Goal: Task Accomplishment & Management: Use online tool/utility

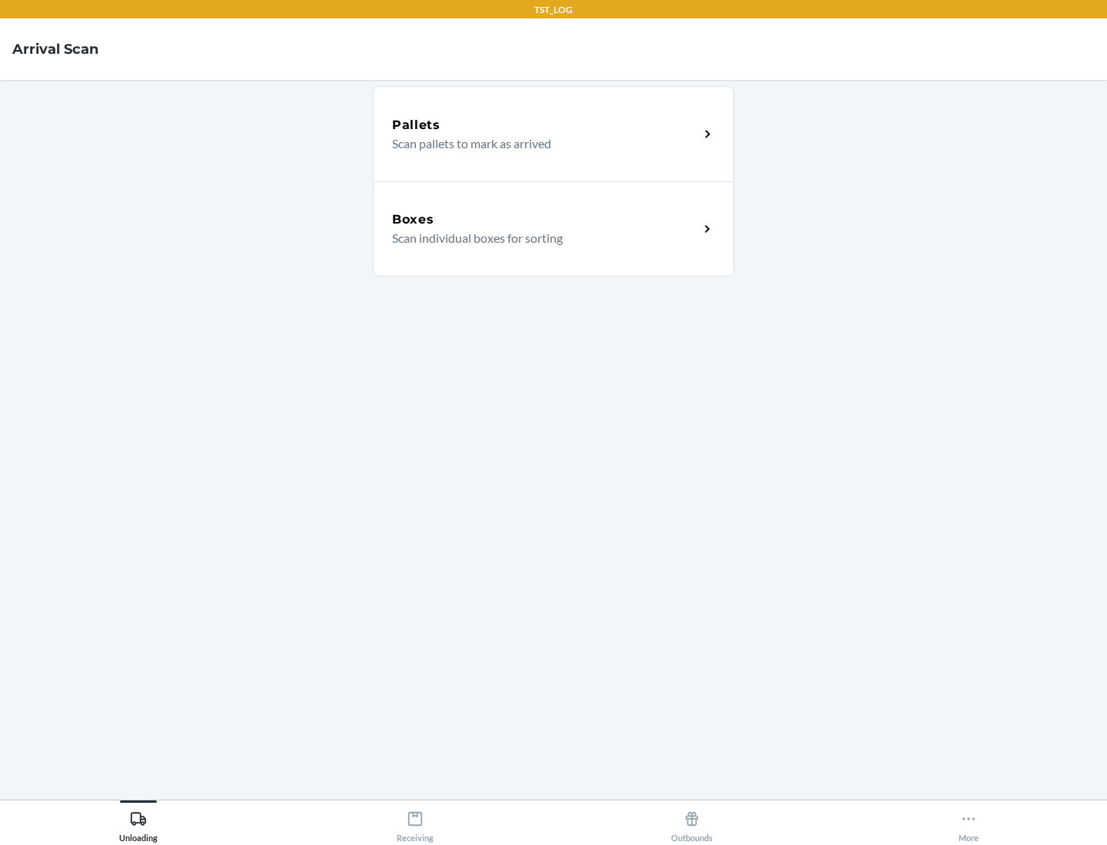
click at [545, 220] on div "Boxes" at bounding box center [545, 220] width 307 height 18
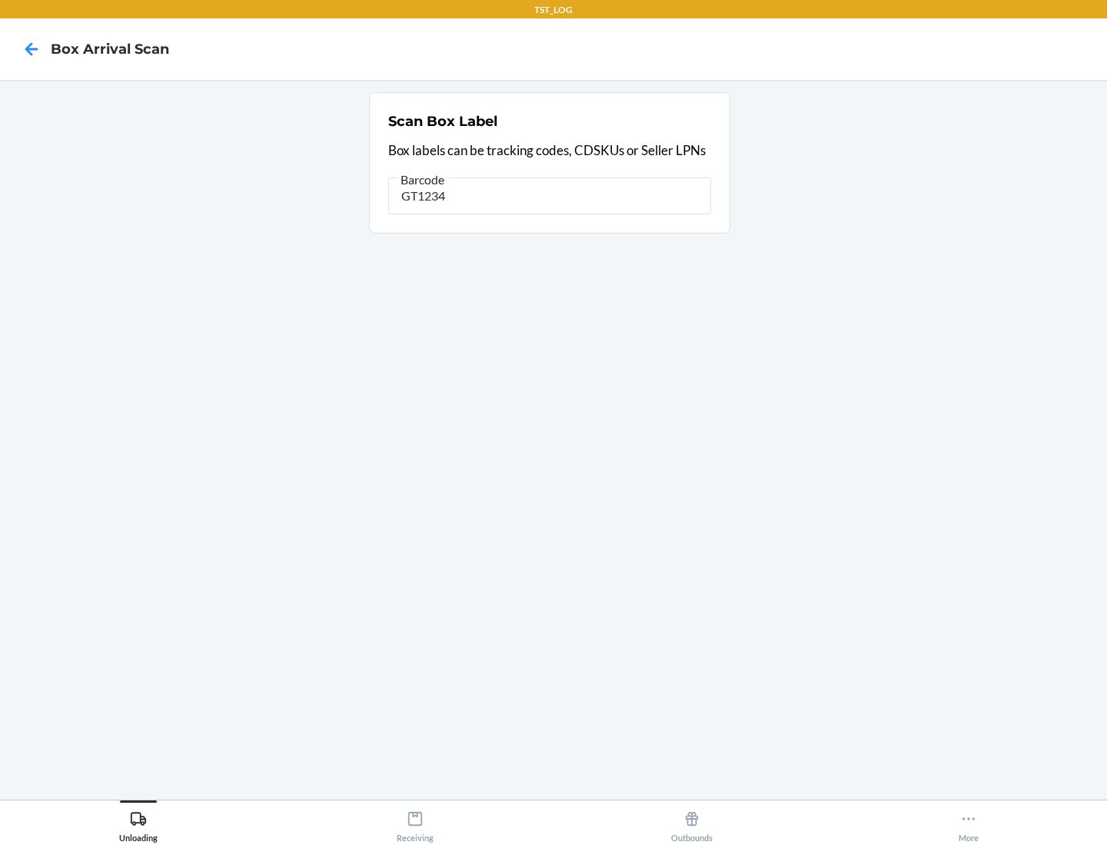
type input "GT1234"
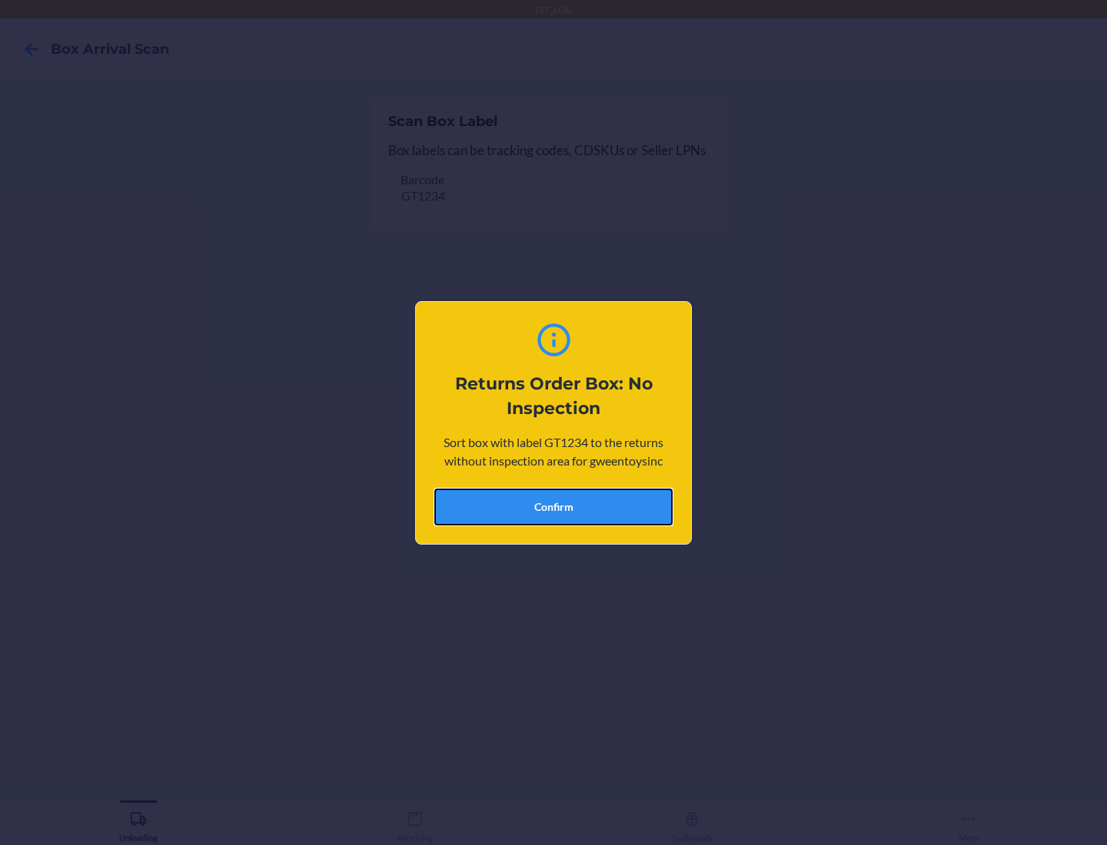
click at [553, 506] on button "Confirm" at bounding box center [553, 507] width 238 height 37
